Goal: Navigation & Orientation: Find specific page/section

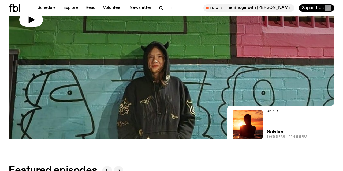
scroll to position [73, 0]
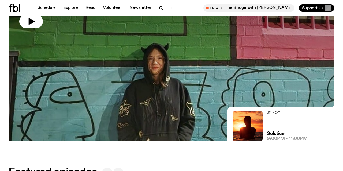
click at [121, 112] on img at bounding box center [171, 49] width 325 height 183
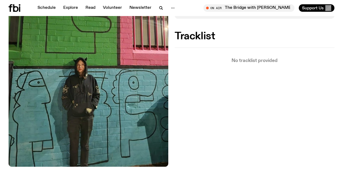
scroll to position [162, 0]
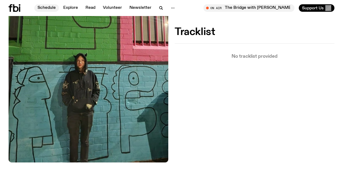
click at [47, 8] on link "Schedule" at bounding box center [46, 7] width 25 height 7
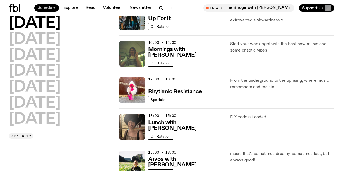
scroll to position [90, 0]
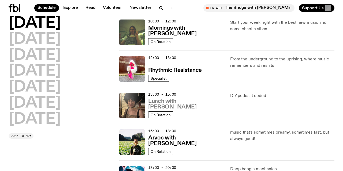
click at [189, 105] on h3 "Lunch with [PERSON_NAME]" at bounding box center [185, 104] width 75 height 11
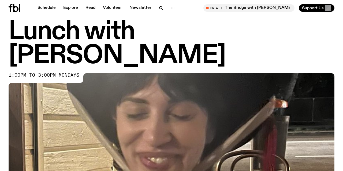
scroll to position [10, 0]
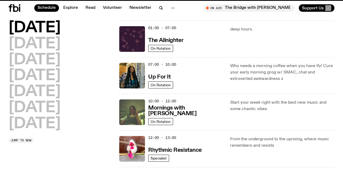
scroll to position [90, 0]
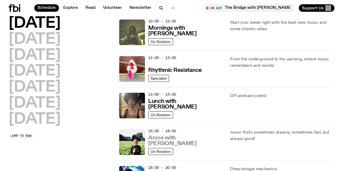
click at [173, 142] on h3 "Arvos with [PERSON_NAME]" at bounding box center [185, 140] width 75 height 11
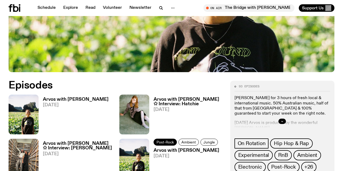
scroll to position [197, 0]
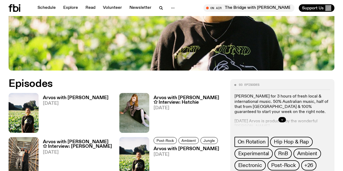
click at [68, 140] on h3 "Arvos with [PERSON_NAME] ✩ Interview: [PERSON_NAME]" at bounding box center [78, 144] width 70 height 9
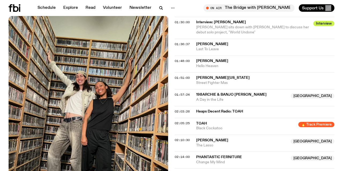
scroll to position [569, 0]
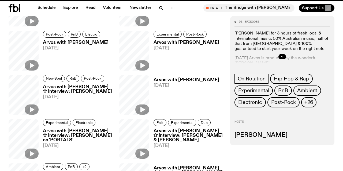
scroll to position [197, 0]
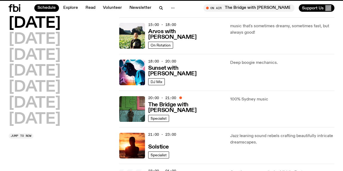
scroll to position [90, 0]
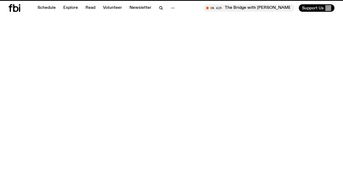
scroll to position [162, 0]
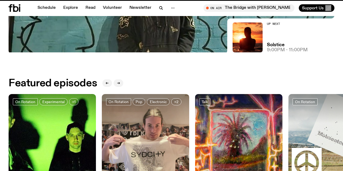
scroll to position [73, 0]
